Goal: Navigation & Orientation: Find specific page/section

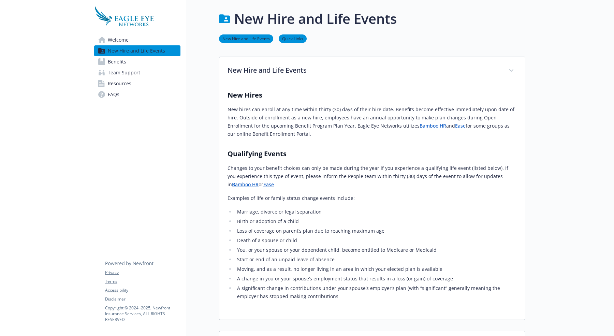
click at [118, 41] on span "Welcome" at bounding box center [118, 39] width 21 height 11
